Goal: Navigation & Orientation: Find specific page/section

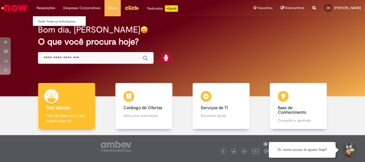
click at [50, 9] on li "Requisições Exibir Todas as Solicitações" at bounding box center [46, 8] width 27 height 16
click at [51, 21] on link "Exibir Todas as Solicitações" at bounding box center [62, 22] width 59 height 6
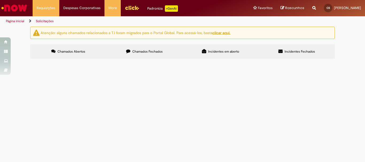
click at [153, 51] on span "Chamados Fechados" at bounding box center [147, 51] width 30 height 4
click at [212, 50] on span "Incidentes em aberto" at bounding box center [223, 51] width 31 height 4
click at [66, 50] on span "Chamados Abertos" at bounding box center [71, 51] width 28 height 4
click at [125, 9] on img "Menu Cabeçalho" at bounding box center [132, 8] width 14 height 8
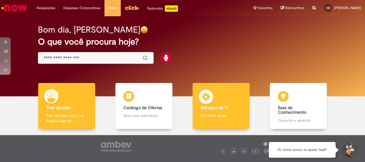
click at [224, 110] on b "Serviços de TI" at bounding box center [213, 107] width 27 height 5
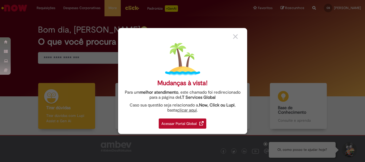
click at [192, 122] on div "Acessar Portal Global" at bounding box center [183, 124] width 48 height 10
